Goal: Task Accomplishment & Management: Manage account settings

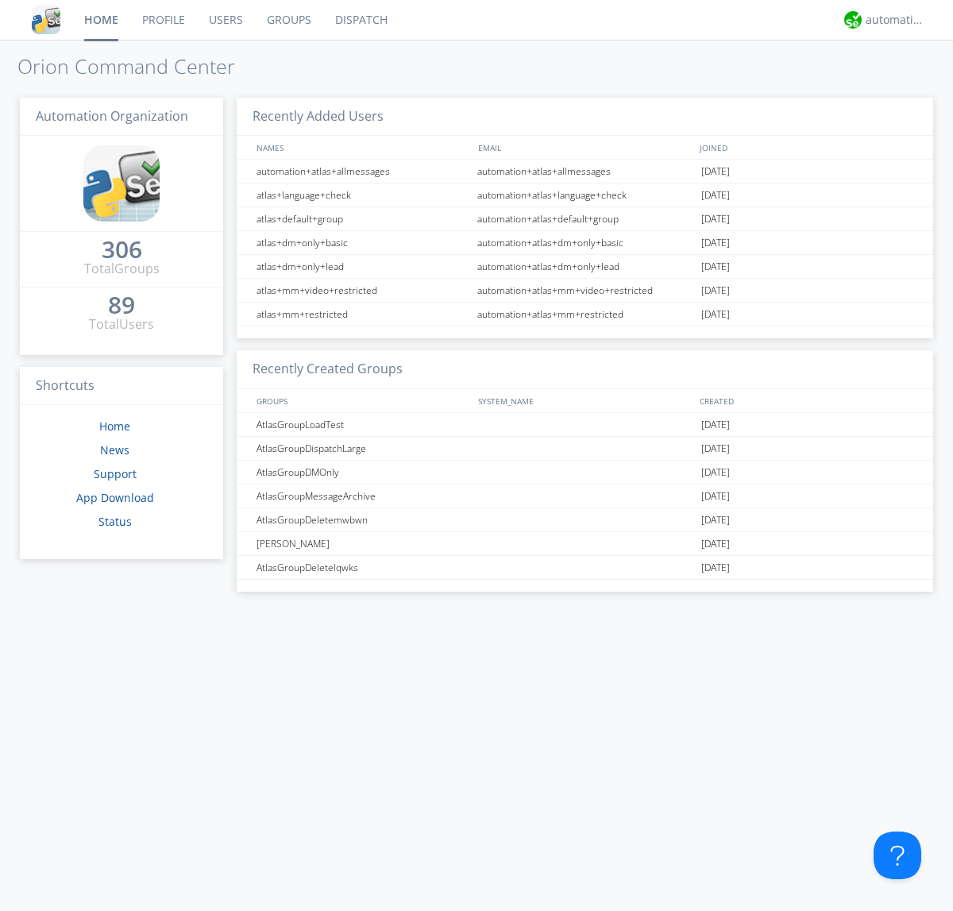
click at [225, 20] on link "Users" at bounding box center [226, 20] width 58 height 40
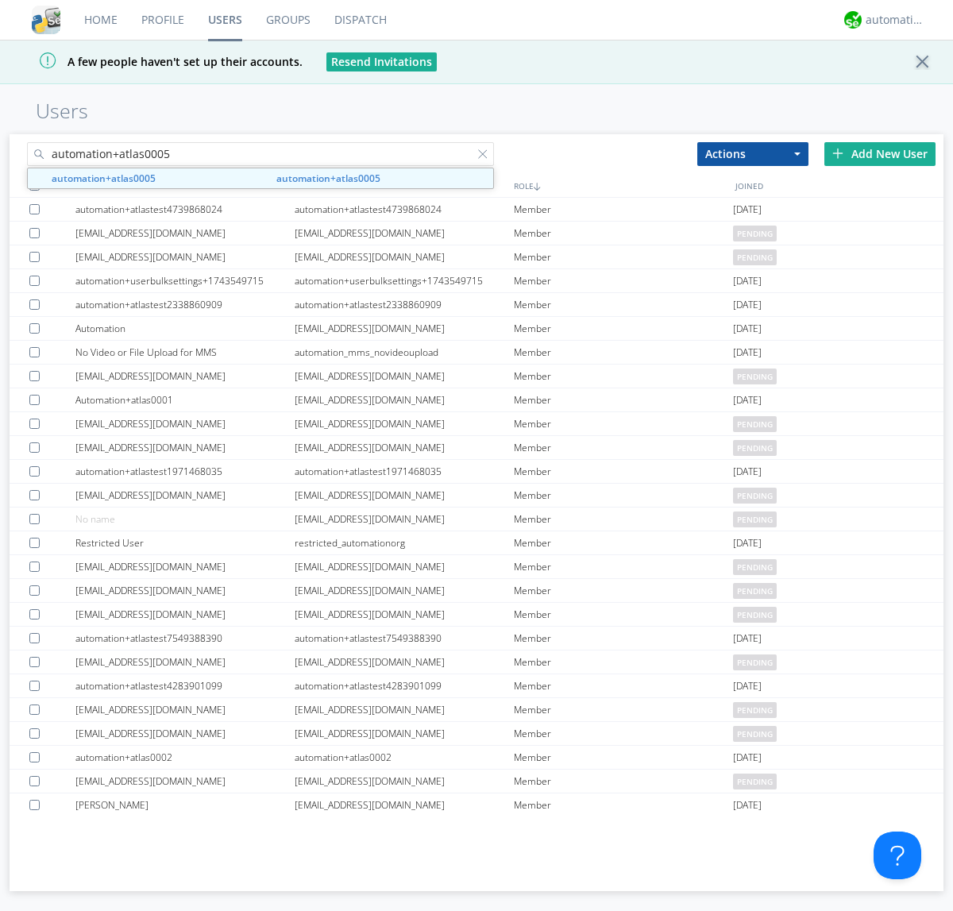
type input "automation+atlas0005"
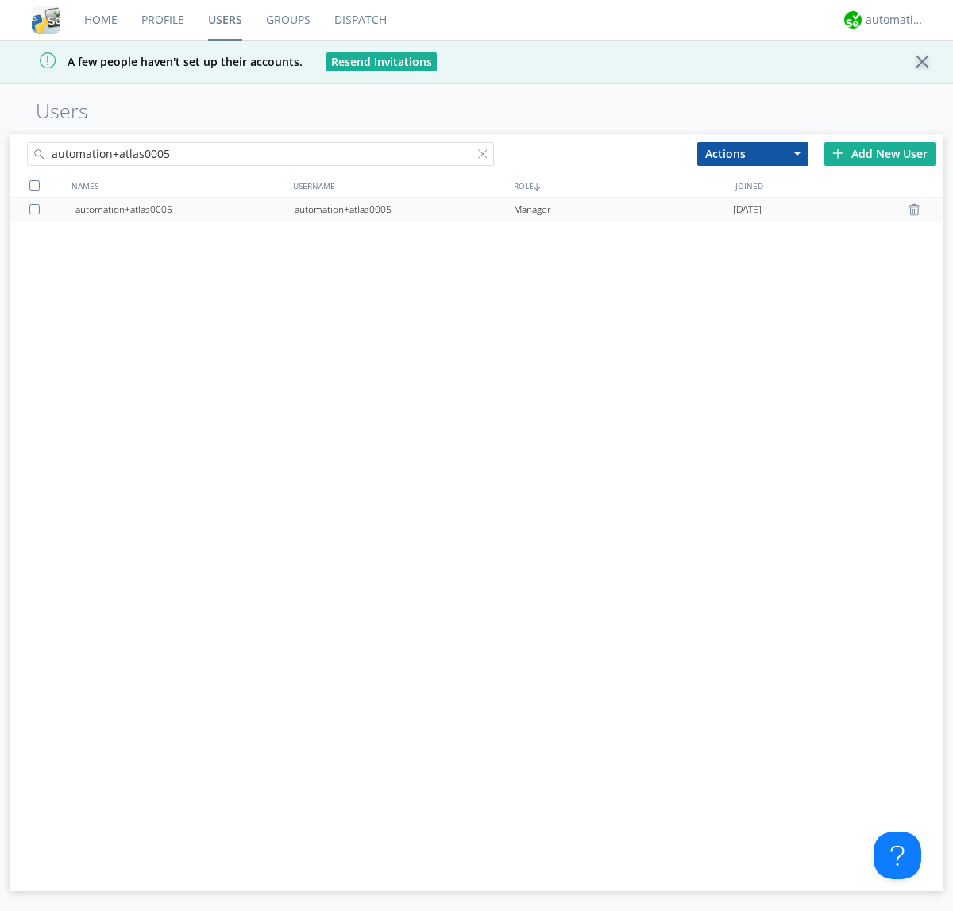
click at [404, 209] on div "automation+atlas0005" at bounding box center [404, 210] width 219 height 24
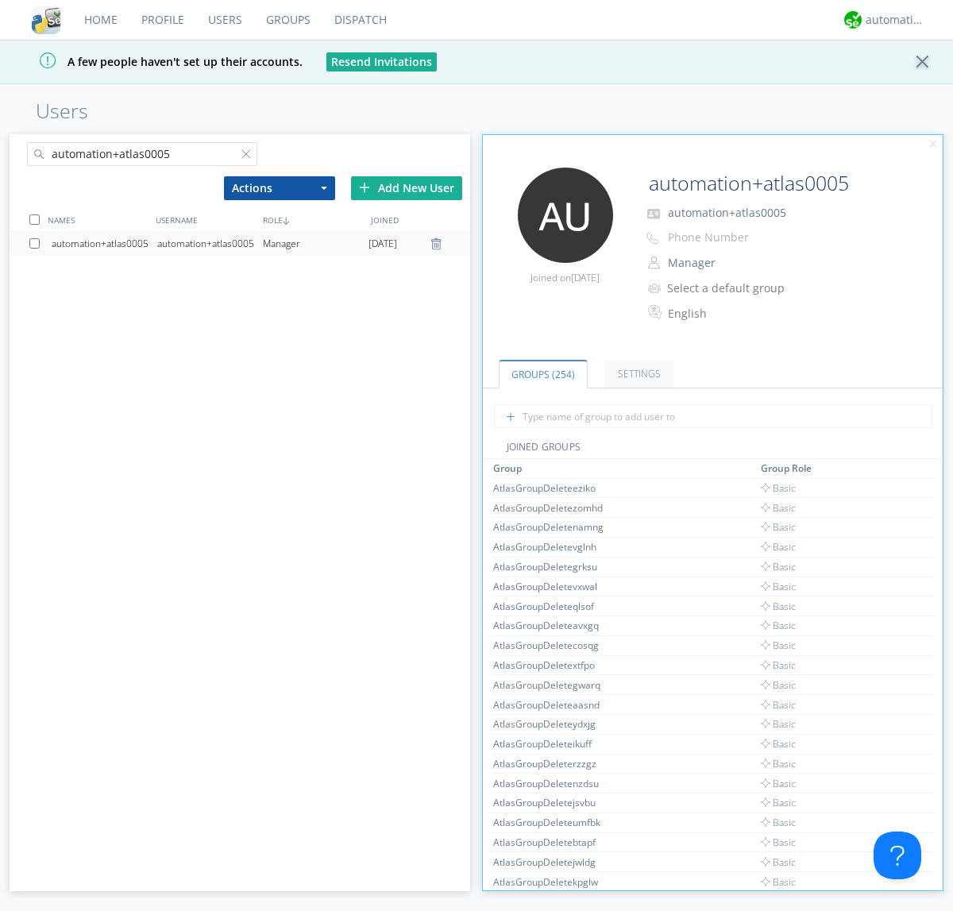
click at [637, 373] on link "Settings" at bounding box center [639, 374] width 68 height 28
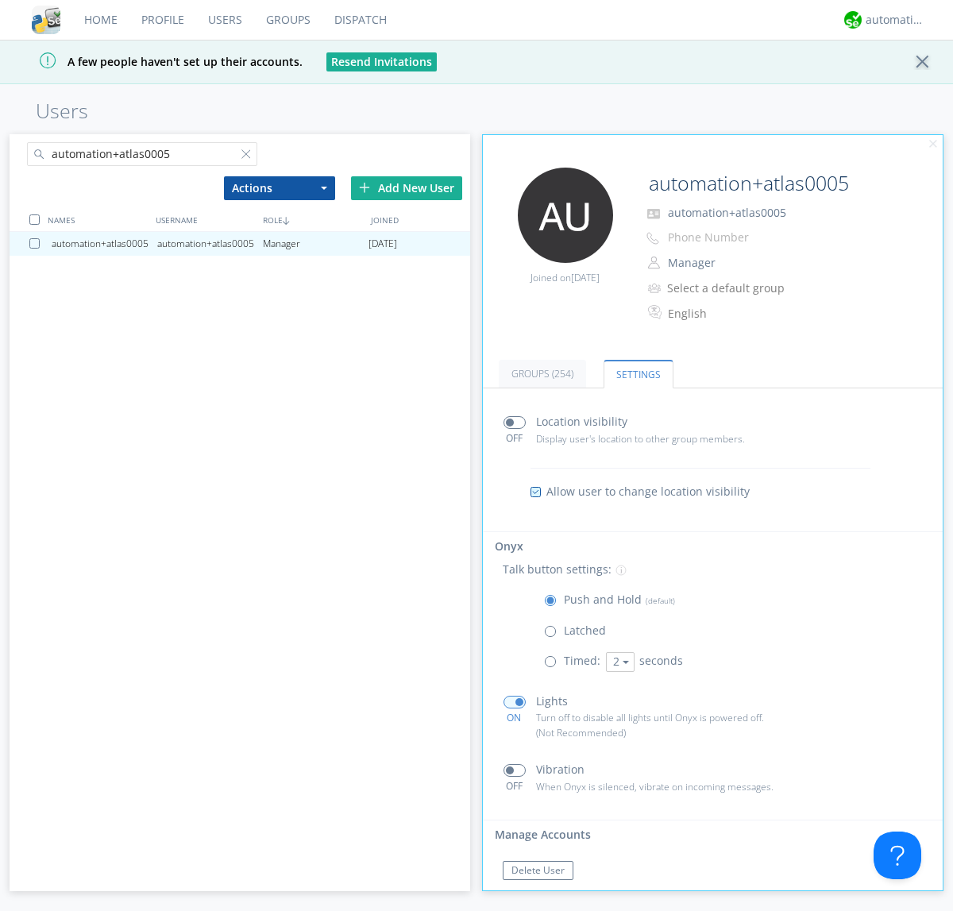
click at [554, 665] on span at bounding box center [554, 666] width 20 height 20
click at [0, 0] on input "radio" at bounding box center [0, 0] width 0 height 0
click at [618, 662] on button "2" at bounding box center [620, 662] width 29 height 20
click at [0, 0] on link "5" at bounding box center [0, 0] width 0 height 0
click at [618, 662] on button "5" at bounding box center [620, 662] width 29 height 20
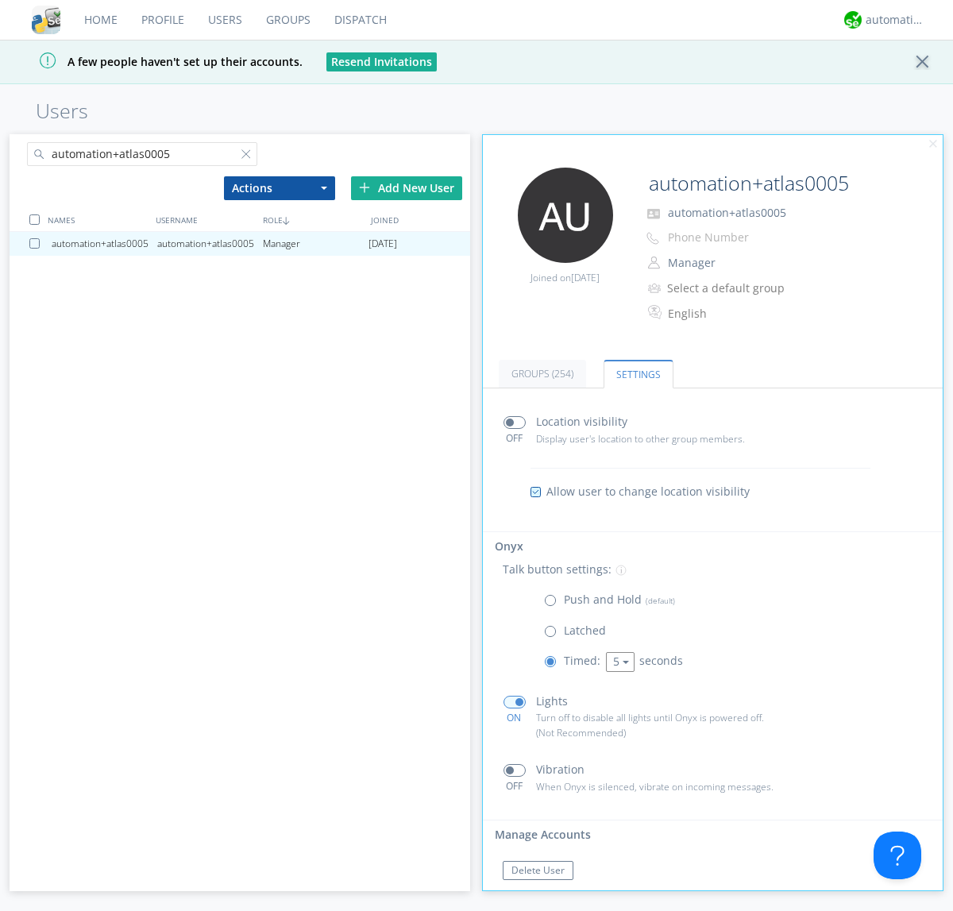
click at [0, 0] on link "3" at bounding box center [0, 0] width 0 height 0
click at [554, 604] on span at bounding box center [554, 604] width 20 height 20
click at [0, 0] on input "radio" at bounding box center [0, 0] width 0 height 0
